Goal: Find specific page/section: Find specific page/section

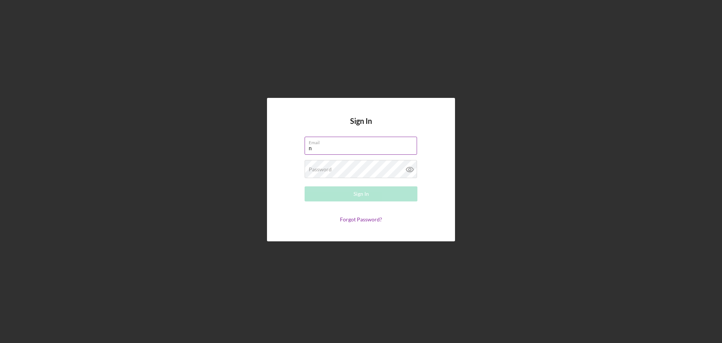
type input "[EMAIL_ADDRESS][DOMAIN_NAME]"
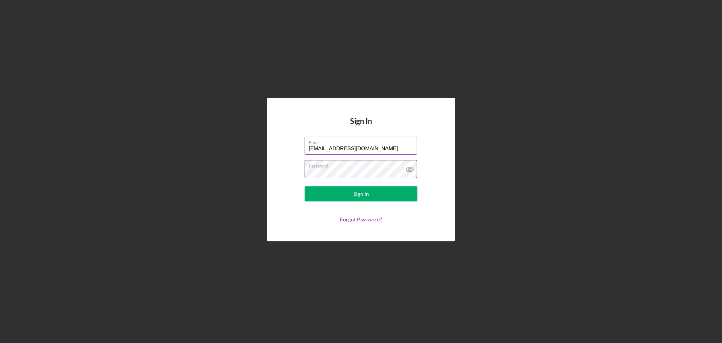
click at [305, 186] on button "Sign In" at bounding box center [361, 193] width 113 height 15
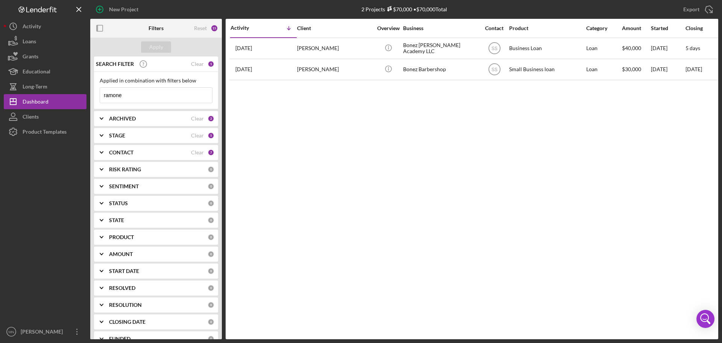
click at [133, 100] on input "ramone" at bounding box center [156, 95] width 112 height 15
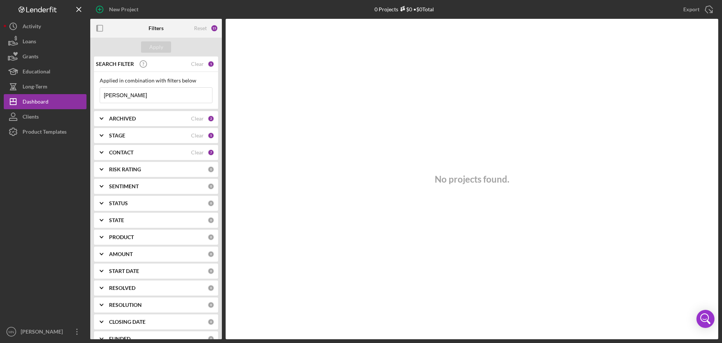
click at [118, 93] on input "[PERSON_NAME]" at bounding box center [156, 95] width 112 height 15
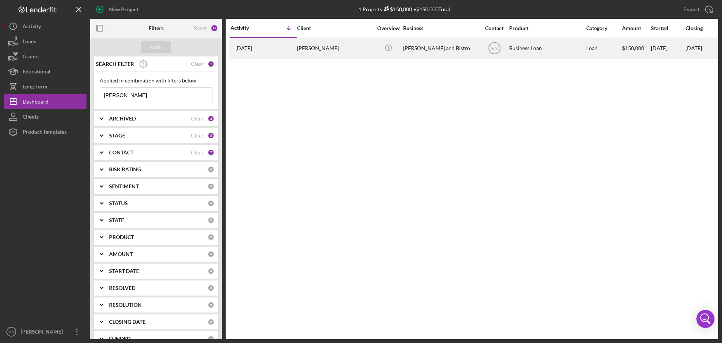
type input "[PERSON_NAME]"
click at [307, 53] on div "[PERSON_NAME]" at bounding box center [334, 48] width 75 height 20
